Goal: Find specific page/section: Find specific page/section

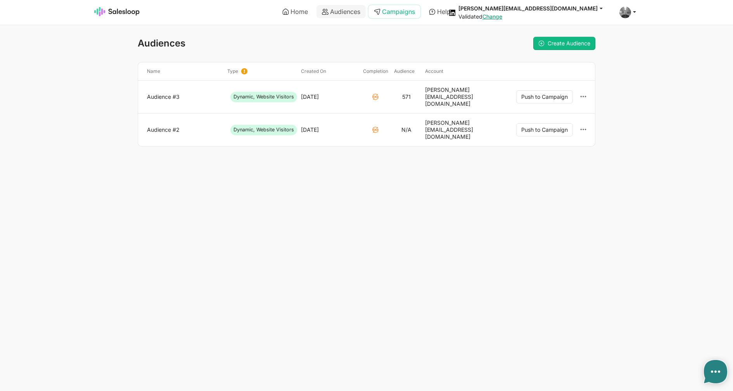
click at [410, 10] on link "Campaigns" at bounding box center [394, 11] width 52 height 13
type textarea "x"
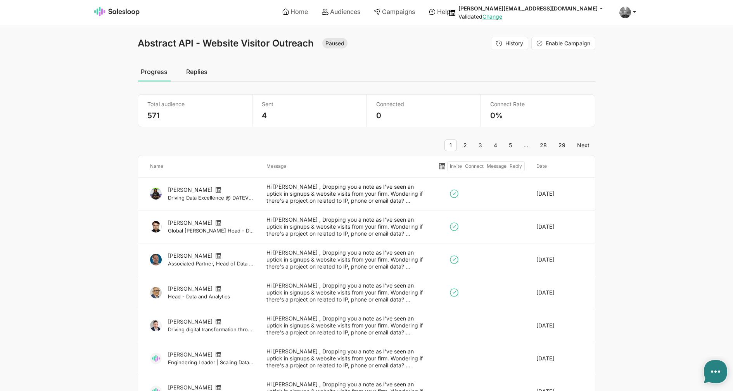
type textarea "x"
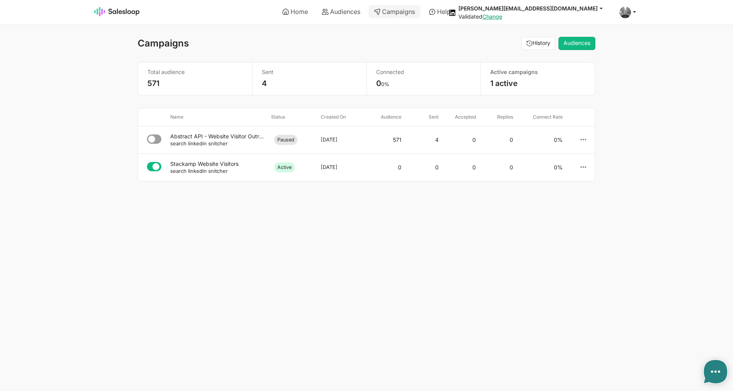
type textarea "x"
